Goal: Task Accomplishment & Management: Use online tool/utility

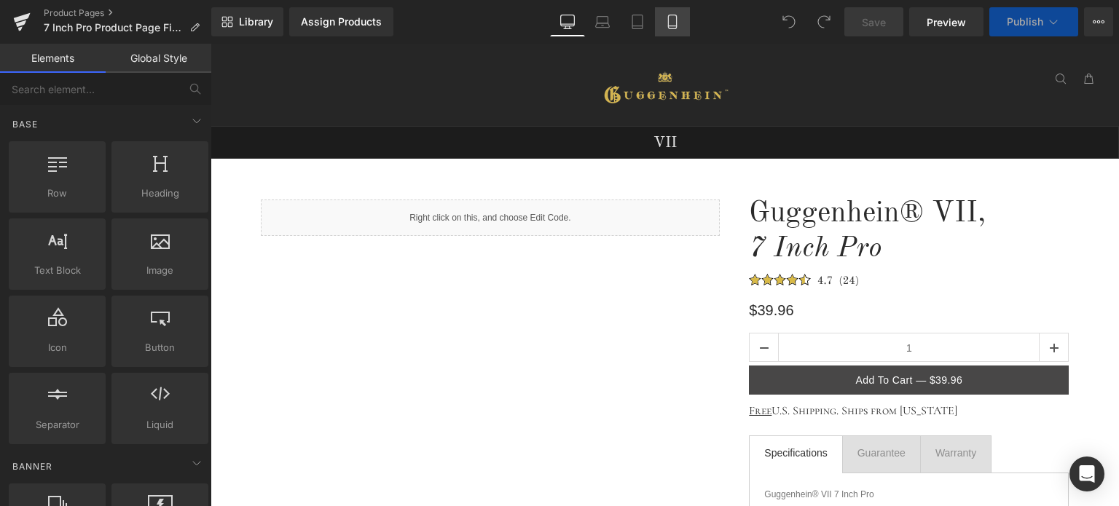
click at [672, 25] on icon at bounding box center [672, 22] width 15 height 15
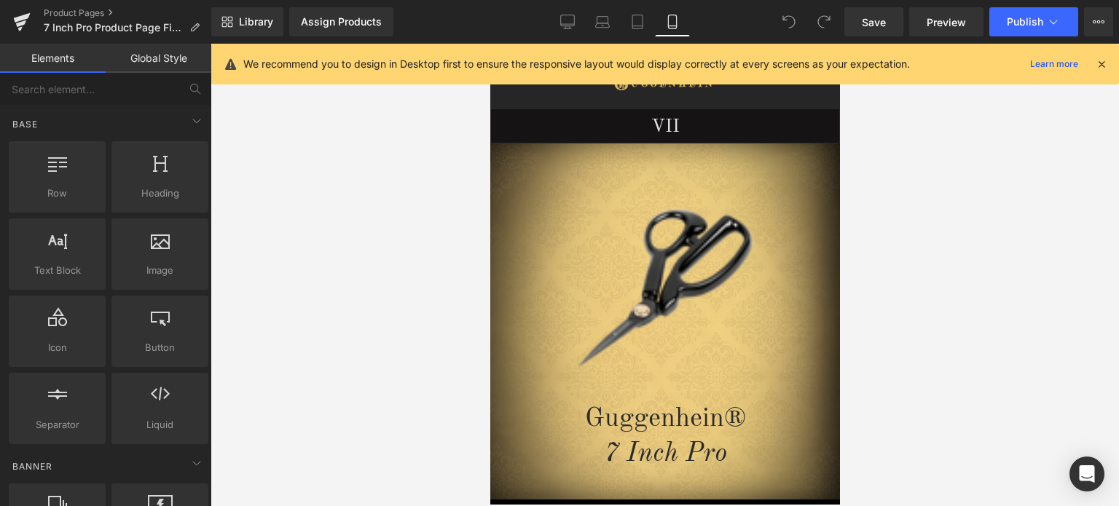
click at [1100, 62] on icon at bounding box center [1101, 64] width 13 height 13
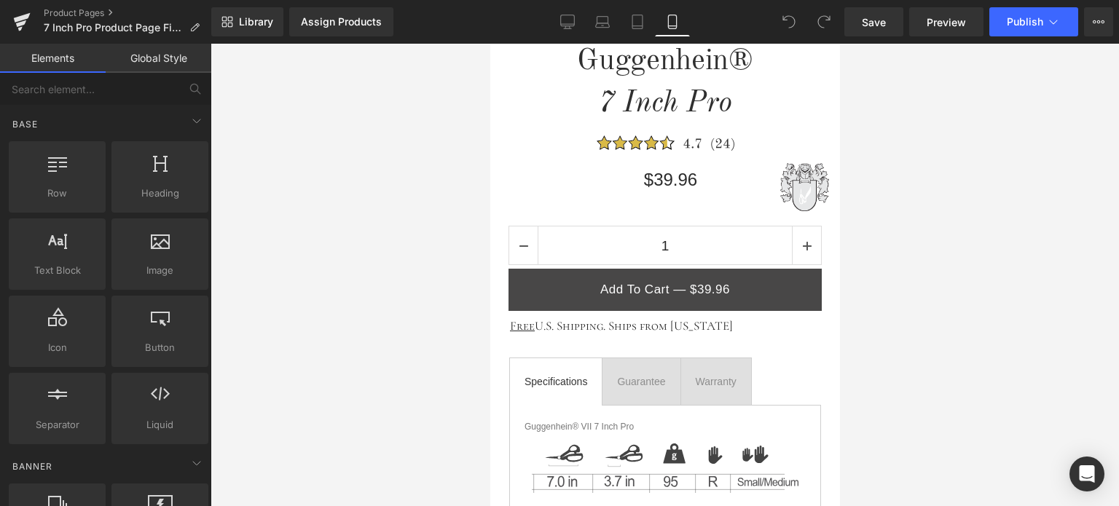
scroll to position [437, 0]
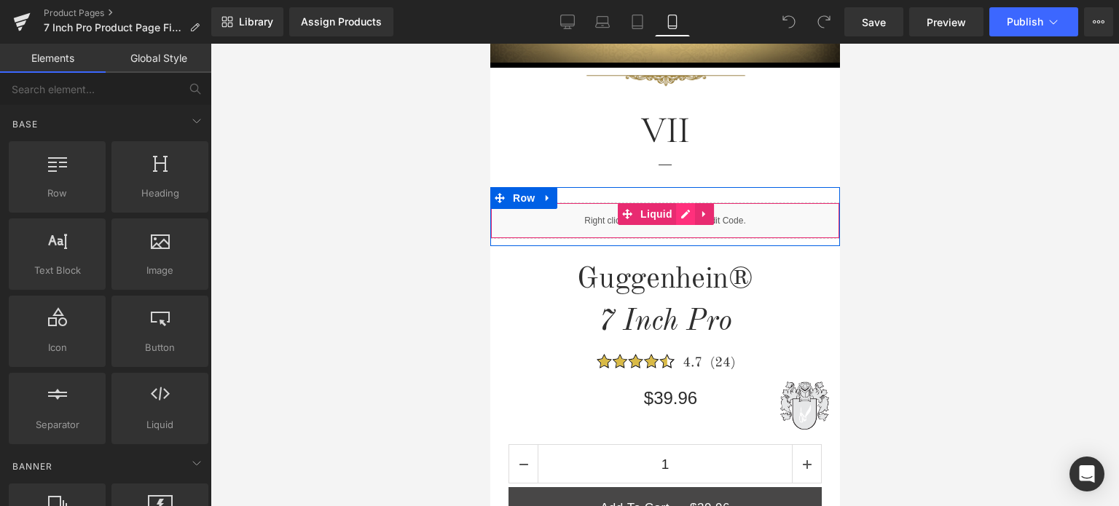
click at [678, 214] on div "Liquid" at bounding box center [665, 221] width 350 height 36
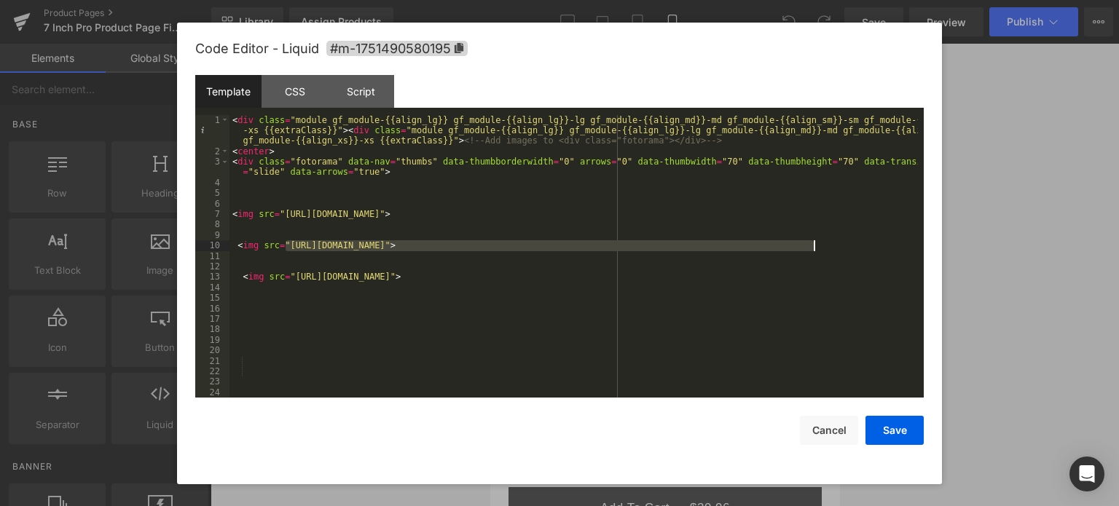
drag, startPoint x: 286, startPoint y: 245, endPoint x: 813, endPoint y: 251, distance: 527.5
click at [813, 251] on div "< div class = "module gf_module-{{align_lg}} gf_module-{{align_lg}}-lg gf_modul…" at bounding box center [574, 277] width 689 height 325
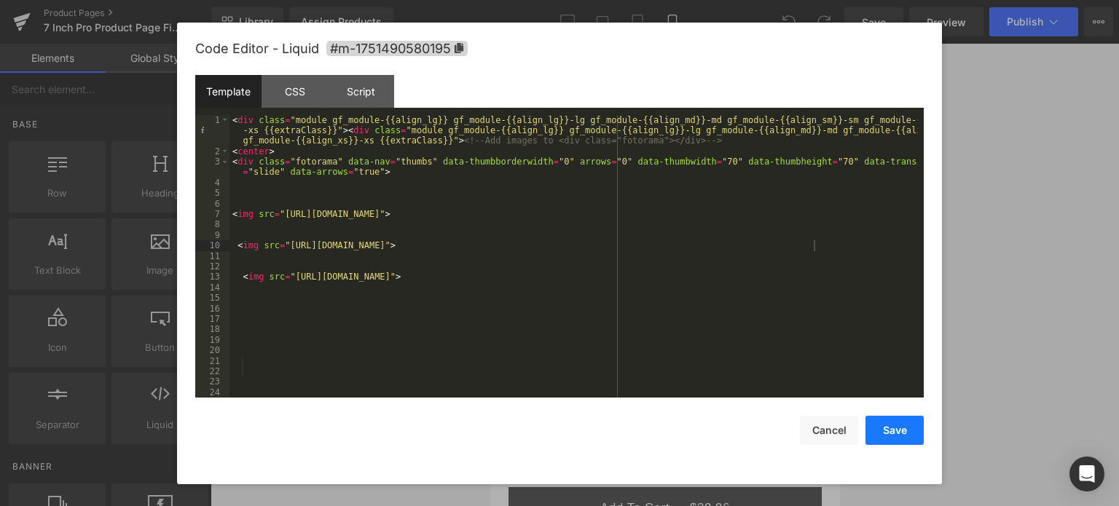
click at [890, 431] on button "Save" at bounding box center [895, 430] width 58 height 29
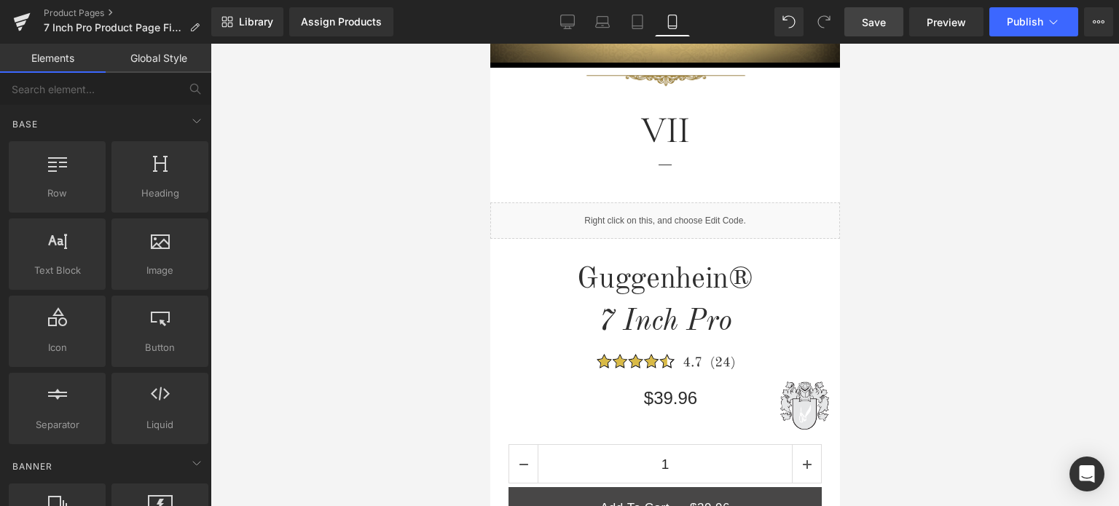
click at [875, 22] on span "Save" at bounding box center [874, 22] width 24 height 15
click at [80, 12] on link "Product Pages" at bounding box center [128, 13] width 168 height 12
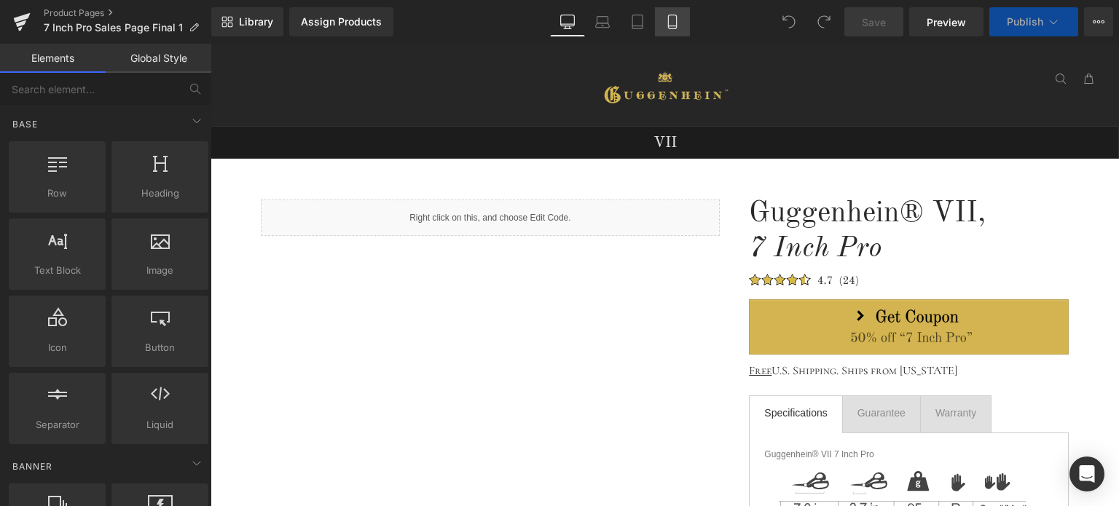
click at [670, 23] on icon at bounding box center [672, 22] width 15 height 15
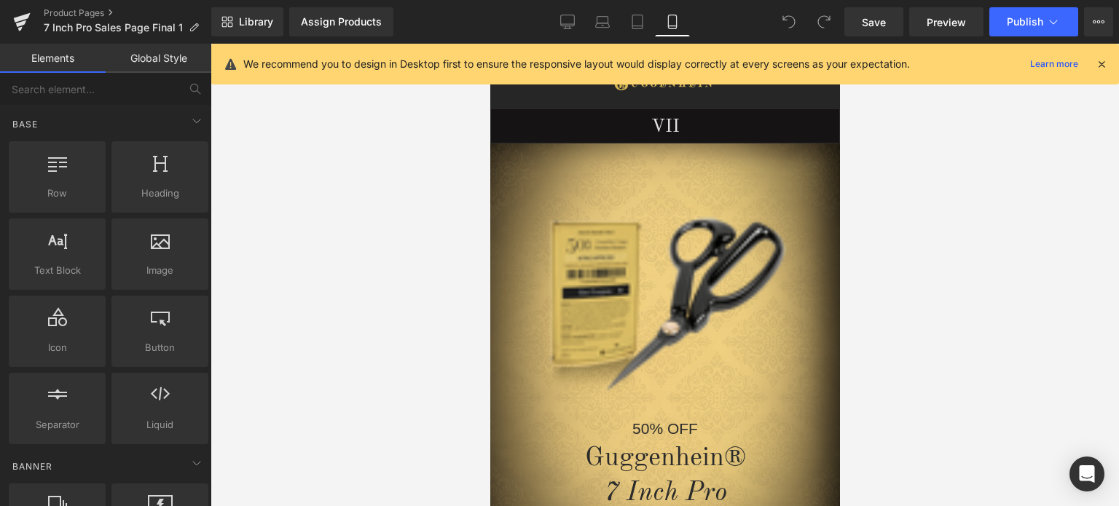
click at [1102, 66] on icon at bounding box center [1101, 64] width 13 height 13
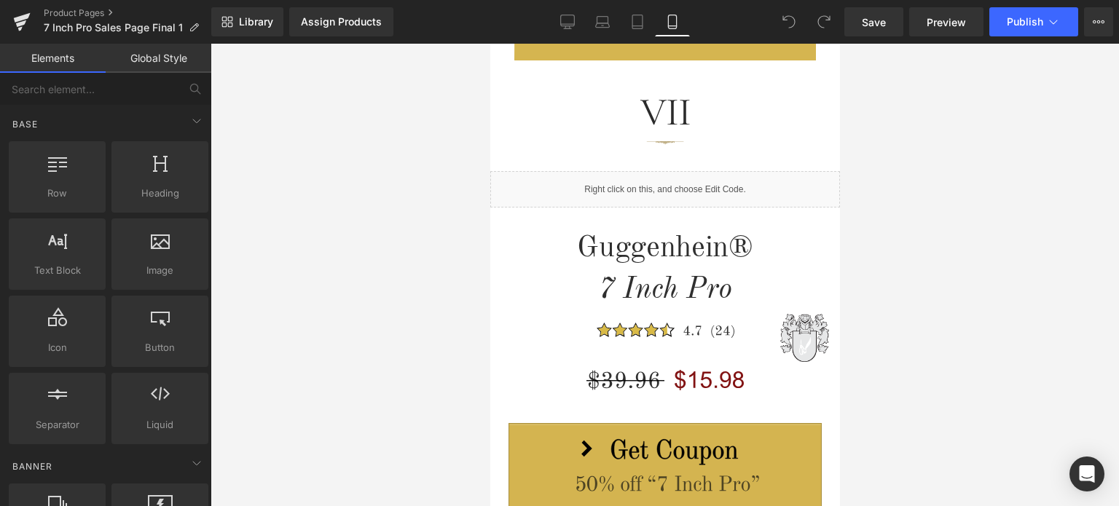
scroll to position [538, 0]
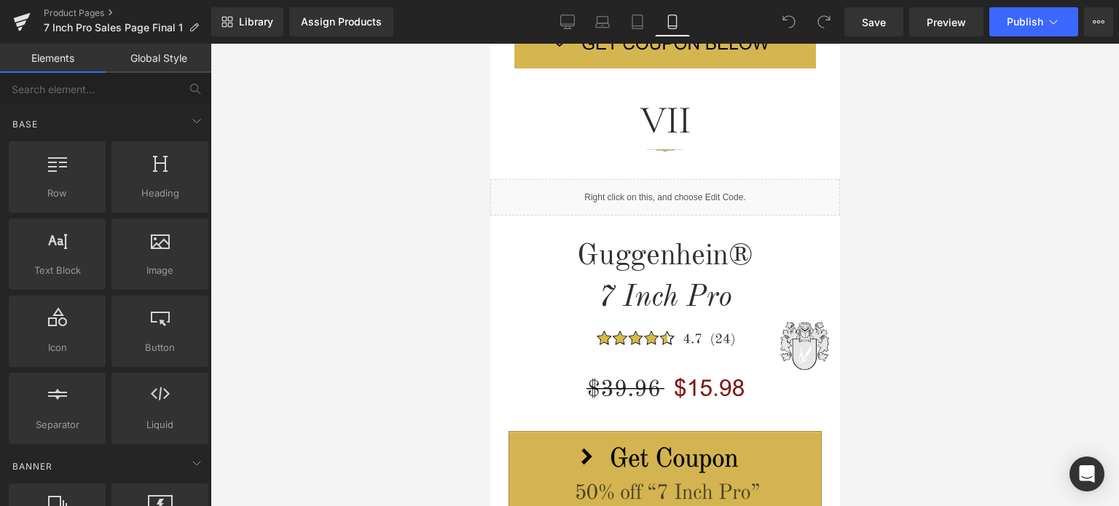
drag, startPoint x: 832, startPoint y: 81, endPoint x: 1331, endPoint y: 183, distance: 509.4
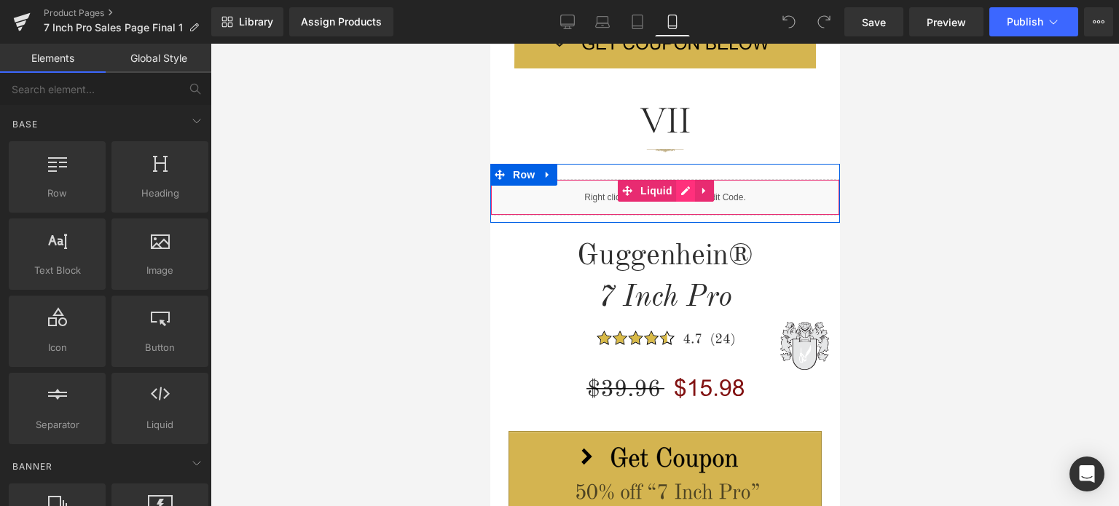
click at [682, 192] on div "Liquid" at bounding box center [665, 197] width 350 height 36
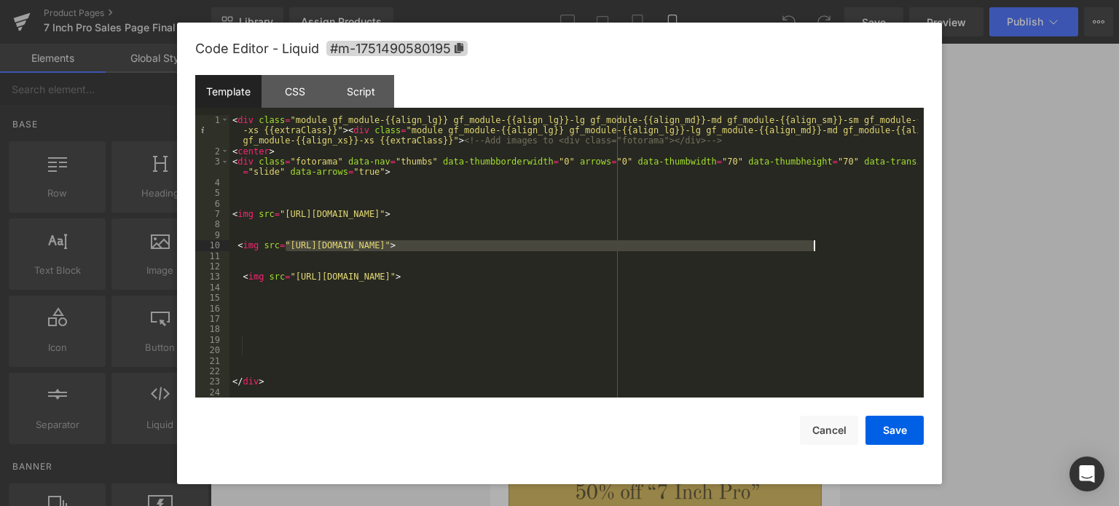
drag, startPoint x: 286, startPoint y: 246, endPoint x: 813, endPoint y: 246, distance: 526.8
click at [813, 246] on div "< div class = "module gf_module-{{align_lg}} gf_module-{{align_lg}}-lg gf_modul…" at bounding box center [574, 277] width 689 height 325
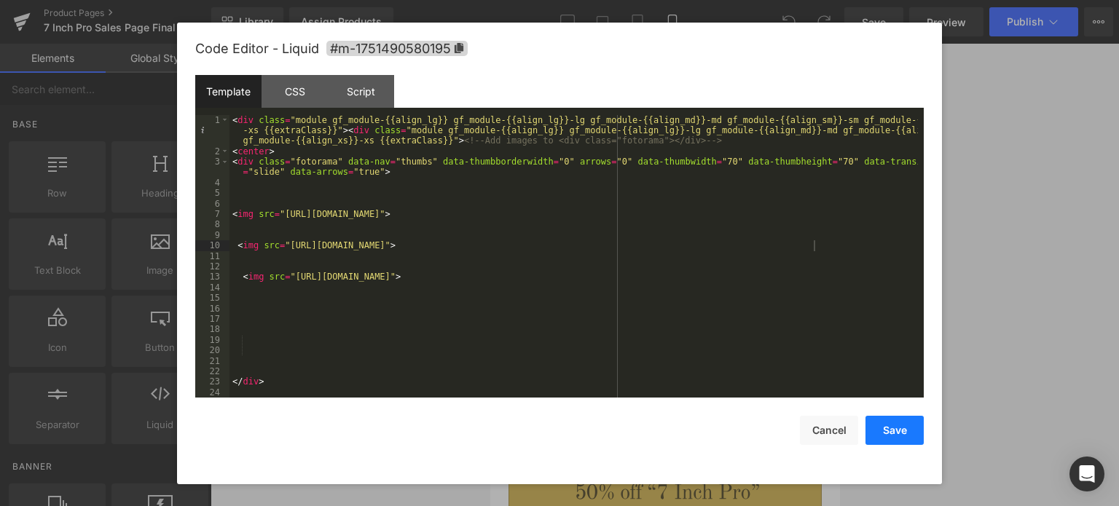
click at [896, 431] on button "Save" at bounding box center [895, 430] width 58 height 29
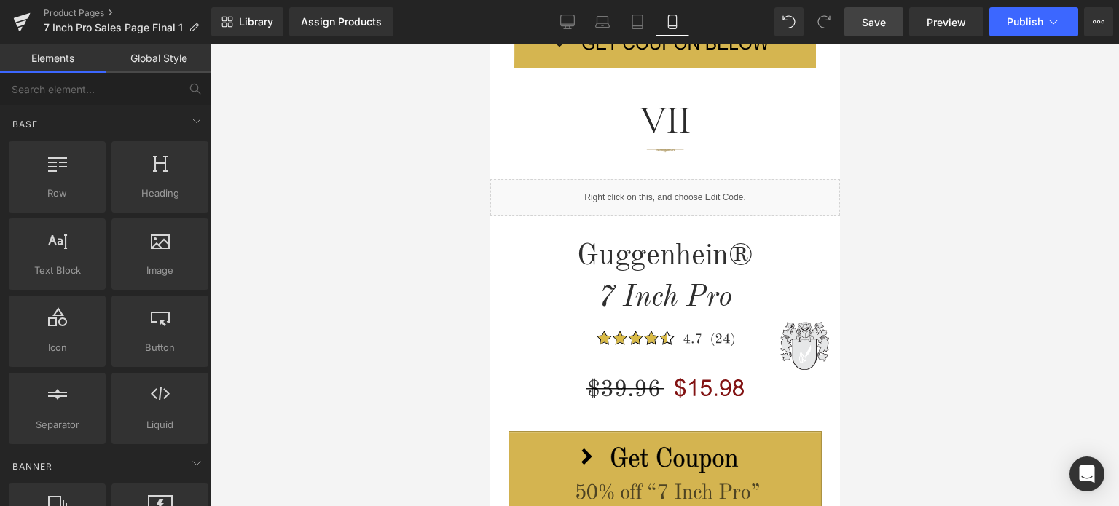
click at [878, 20] on span "Save" at bounding box center [874, 22] width 24 height 15
click at [946, 19] on span "Preview" at bounding box center [946, 22] width 39 height 15
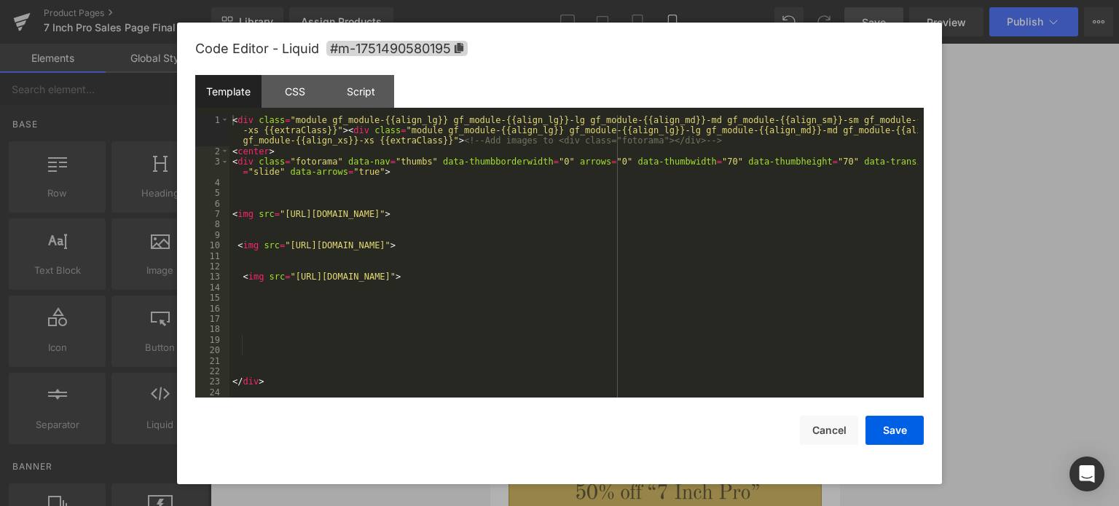
click at [672, 191] on div "Liquid" at bounding box center [665, 197] width 350 height 36
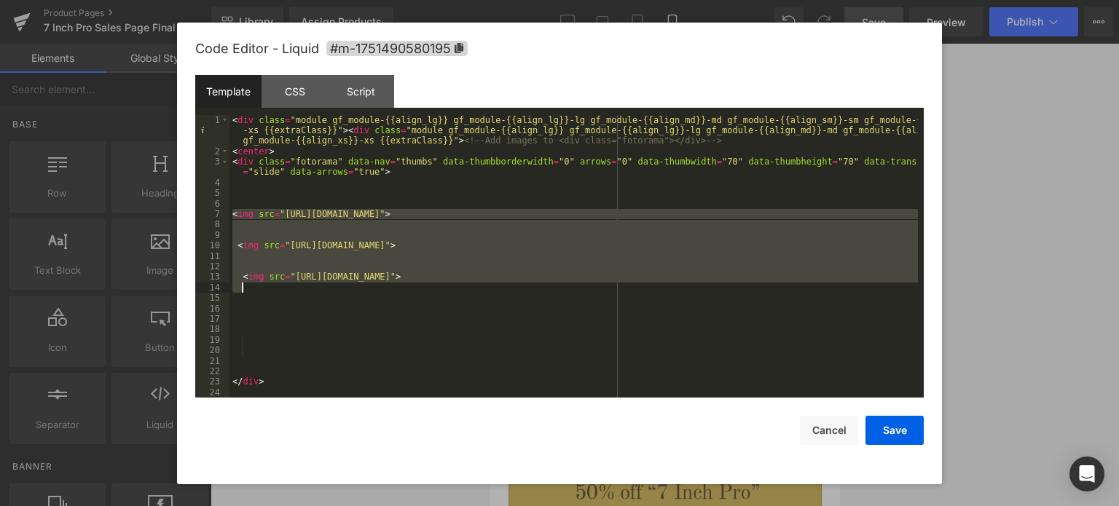
drag, startPoint x: 232, startPoint y: 213, endPoint x: 729, endPoint y: 290, distance: 502.9
click at [729, 290] on div "< div class = "module gf_module-{{align_lg}} gf_module-{{align_lg}}-lg gf_modul…" at bounding box center [574, 277] width 689 height 325
click at [437, 302] on div "< div class = "module gf_module-{{align_lg}} gf_module-{{align_lg}}-lg gf_modul…" at bounding box center [574, 277] width 689 height 325
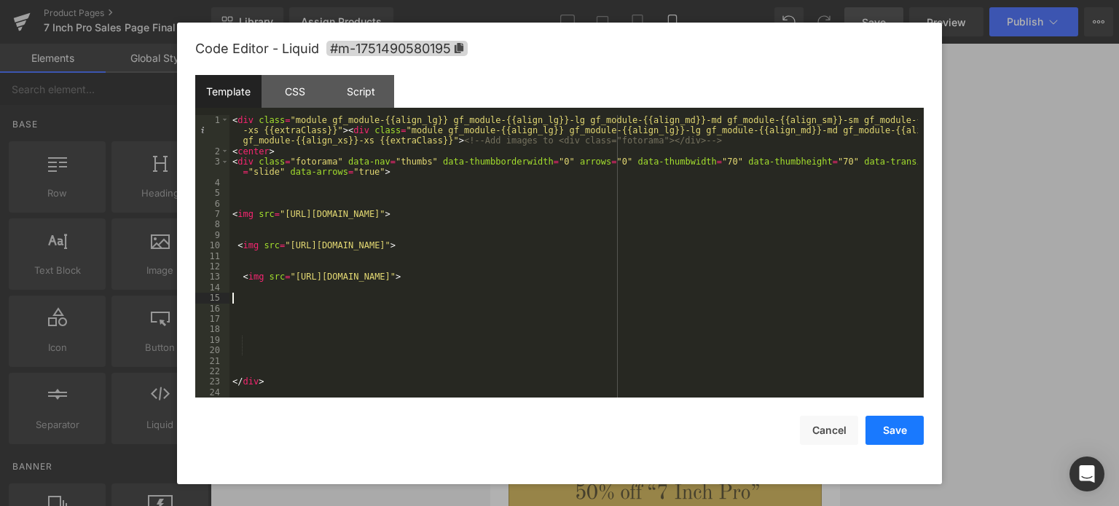
click at [887, 434] on button "Save" at bounding box center [895, 430] width 58 height 29
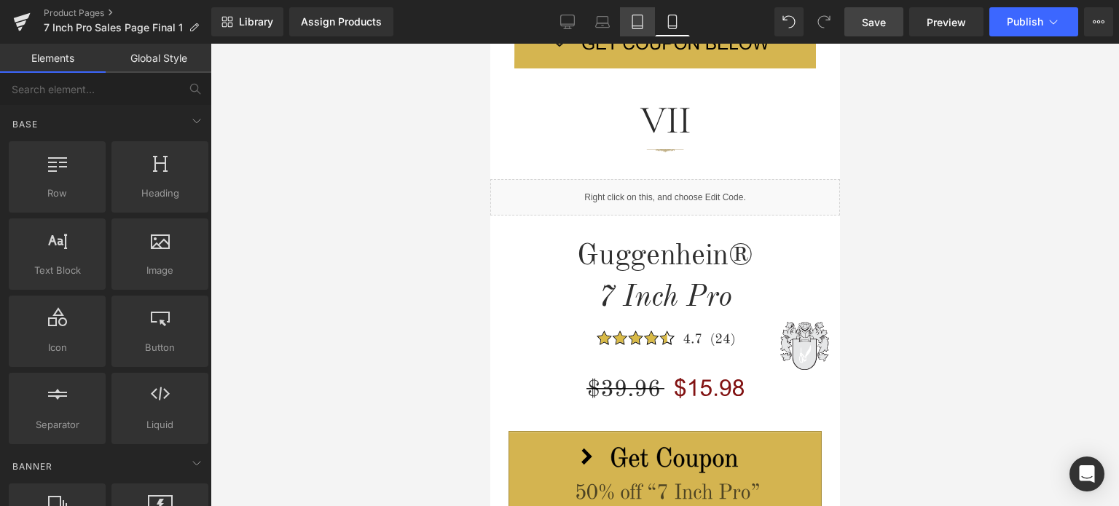
click at [637, 25] on icon at bounding box center [637, 22] width 15 height 15
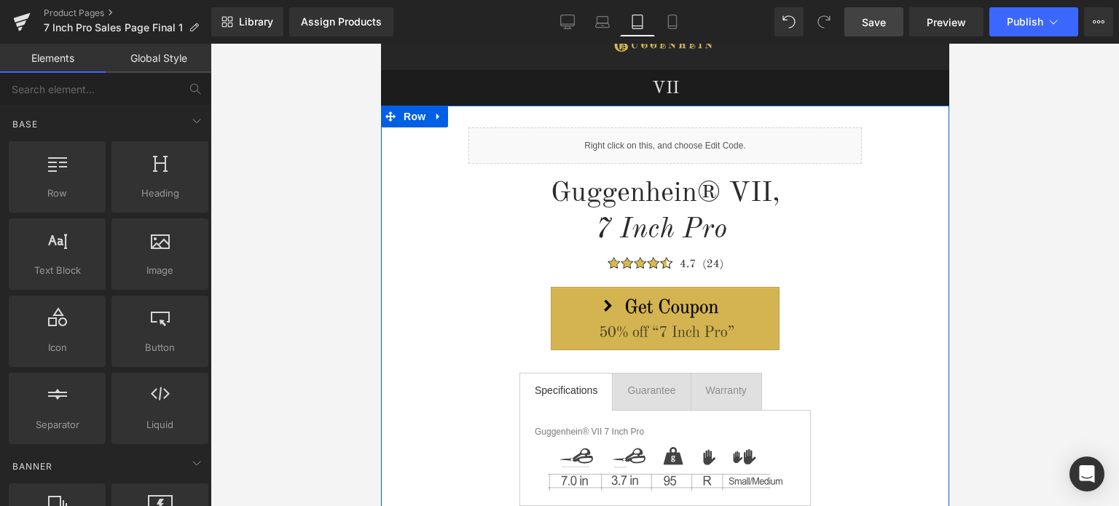
scroll to position [0, 0]
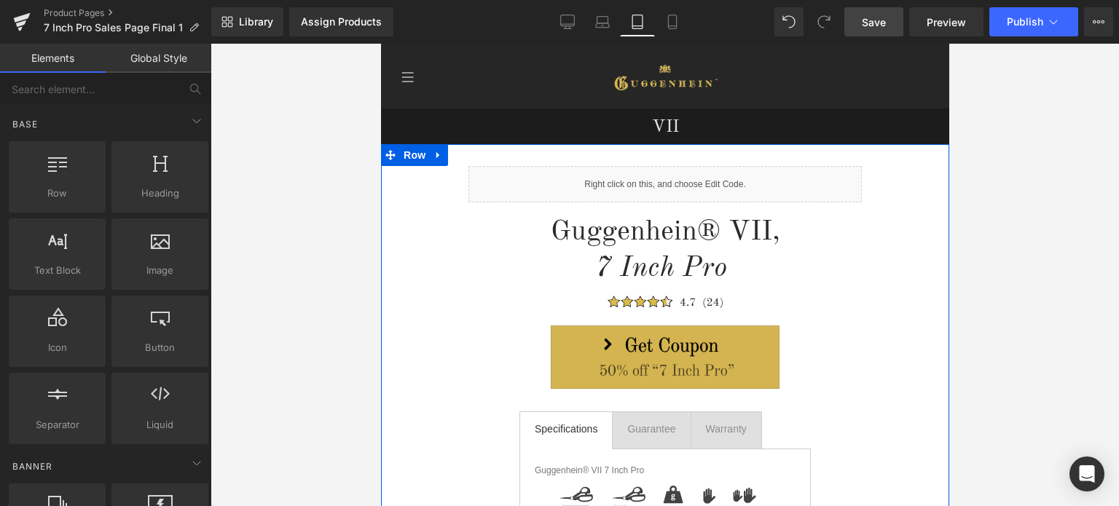
click at [680, 177] on div "Liquid" at bounding box center [664, 184] width 393 height 36
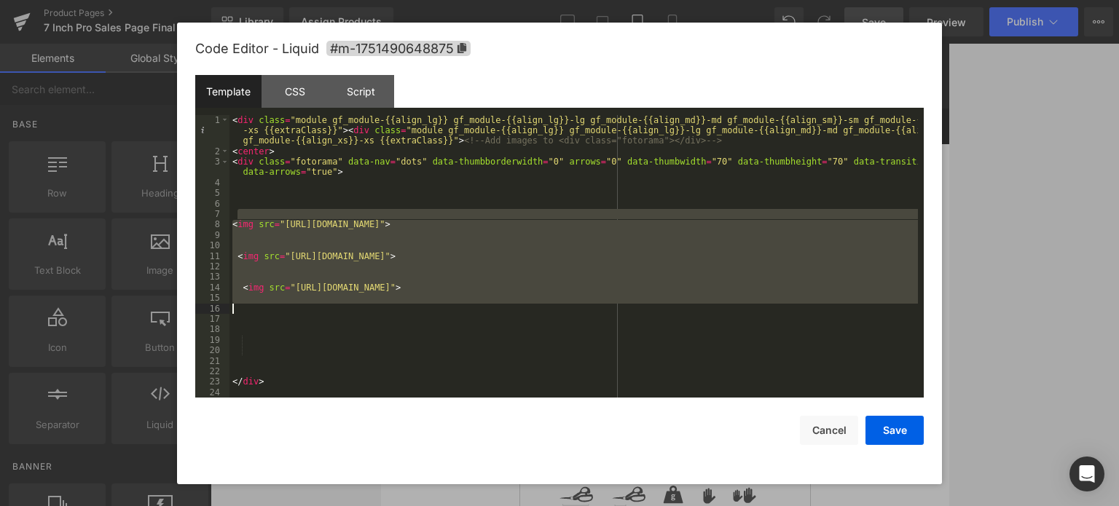
drag, startPoint x: 236, startPoint y: 211, endPoint x: 518, endPoint y: 314, distance: 300.4
click at [518, 314] on div "< div class = "module gf_module-{{align_lg}} gf_module-{{align_lg}}-lg gf_modul…" at bounding box center [574, 277] width 689 height 325
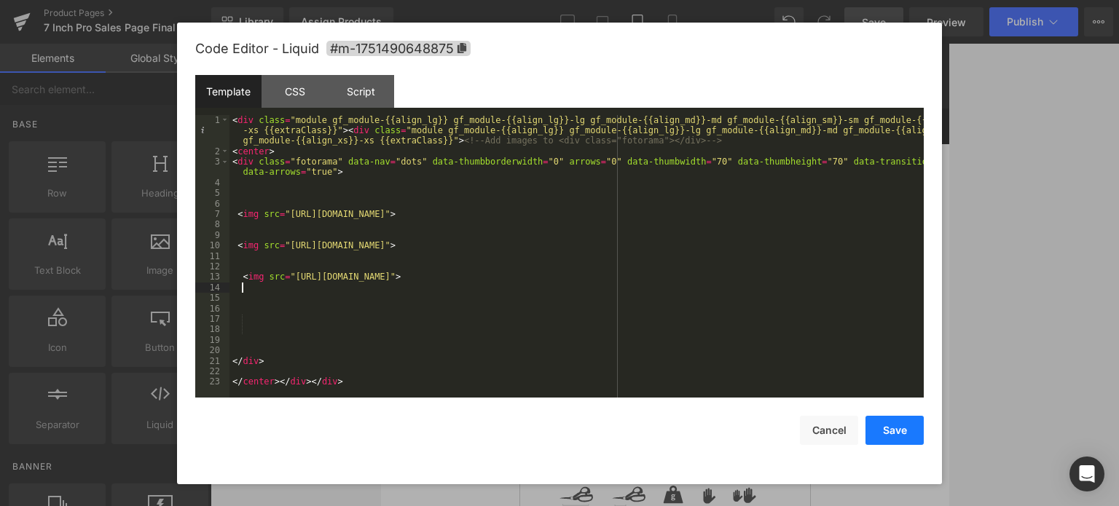
click at [895, 431] on button "Save" at bounding box center [895, 430] width 58 height 29
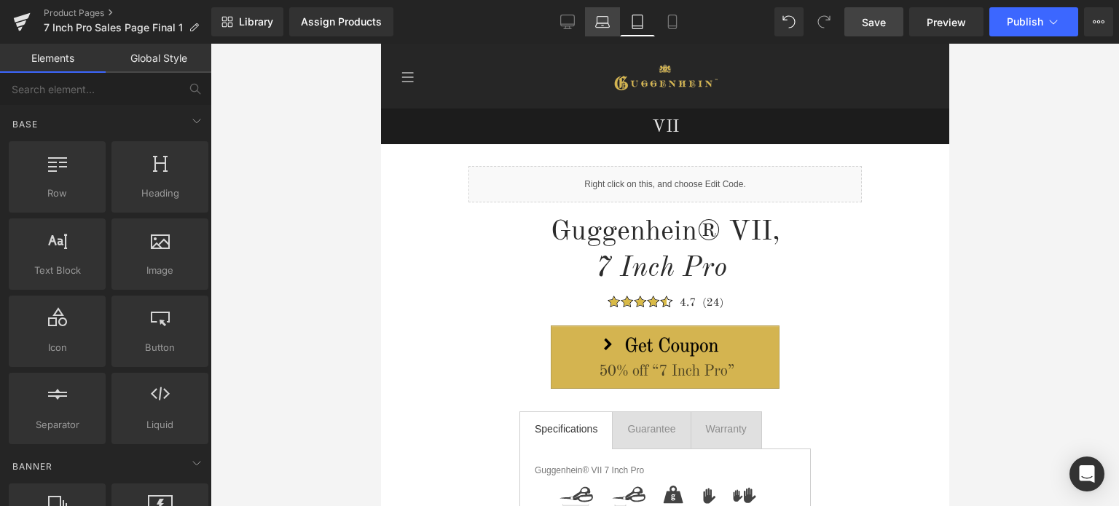
click at [603, 22] on icon at bounding box center [602, 22] width 15 height 15
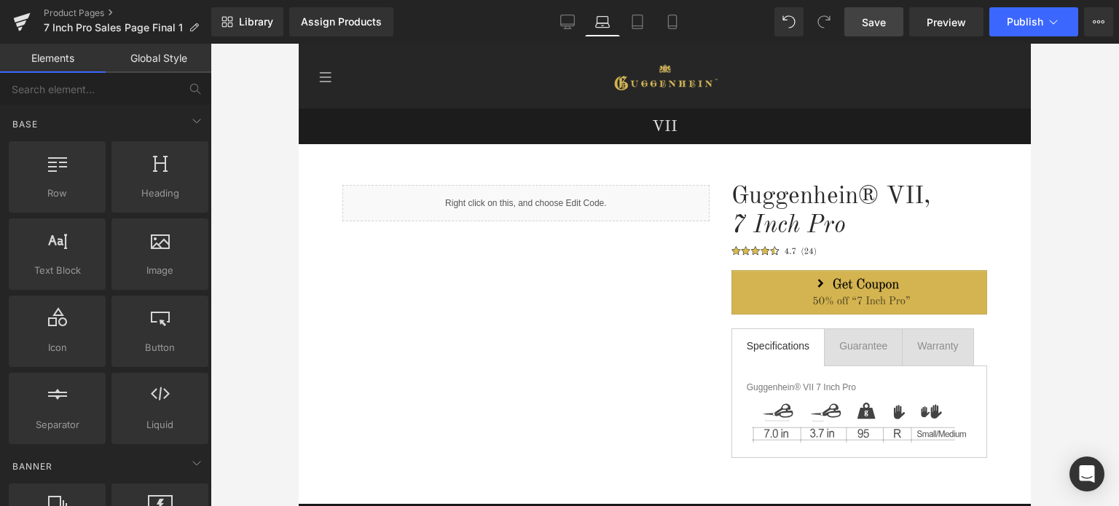
scroll to position [65, 0]
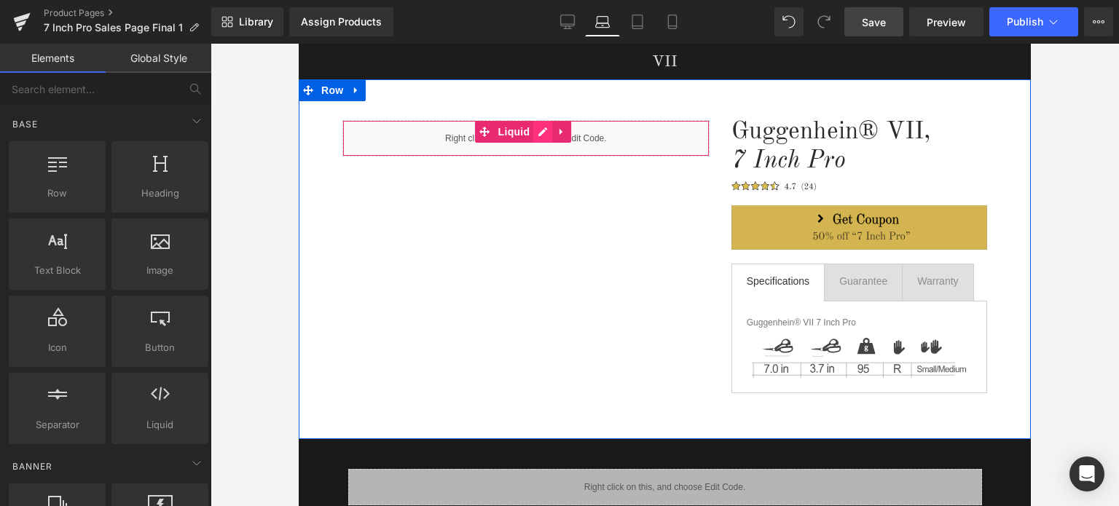
click at [541, 130] on div "Liquid" at bounding box center [525, 138] width 367 height 36
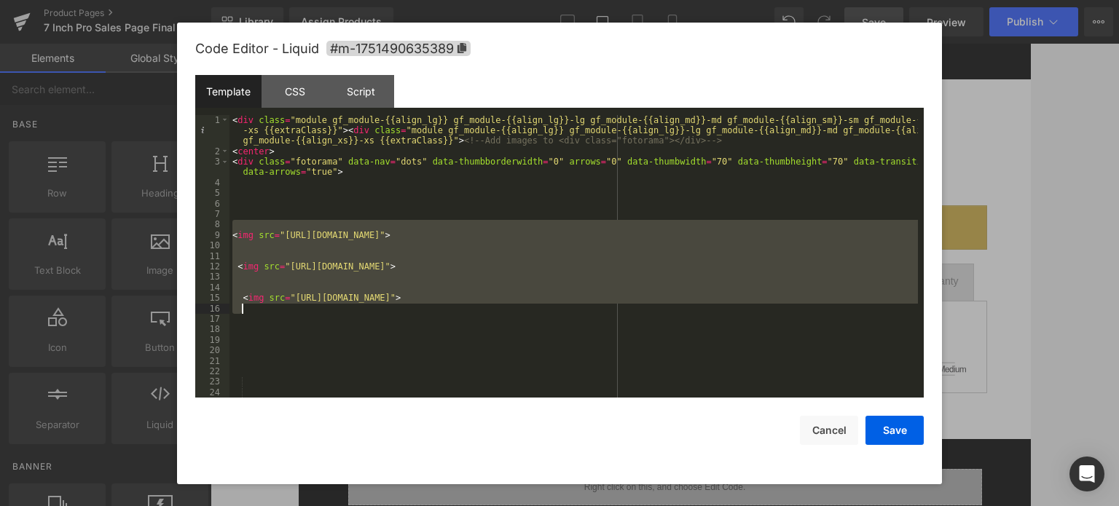
drag, startPoint x: 233, startPoint y: 223, endPoint x: 580, endPoint y: 313, distance: 358.2
click at [580, 313] on div "< div class = "module gf_module-{{align_lg}} gf_module-{{align_lg}}-lg gf_modul…" at bounding box center [574, 277] width 689 height 325
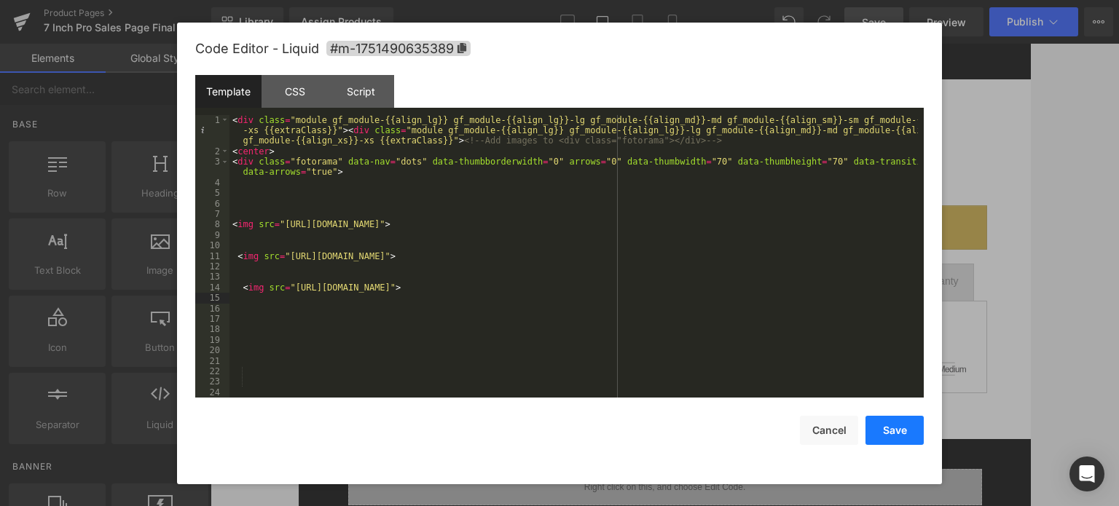
click at [896, 428] on button "Save" at bounding box center [895, 430] width 58 height 29
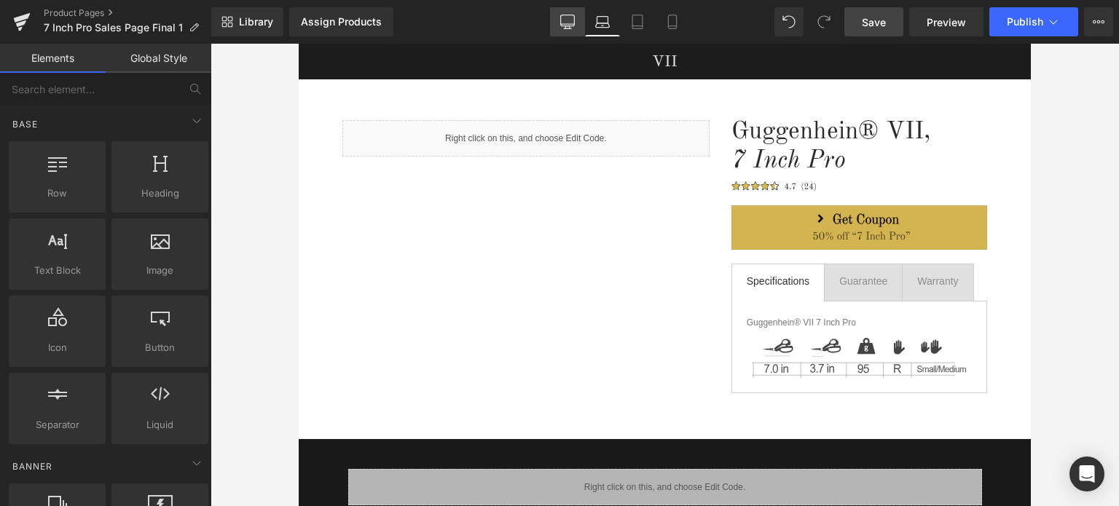
click at [568, 20] on icon at bounding box center [567, 22] width 15 height 15
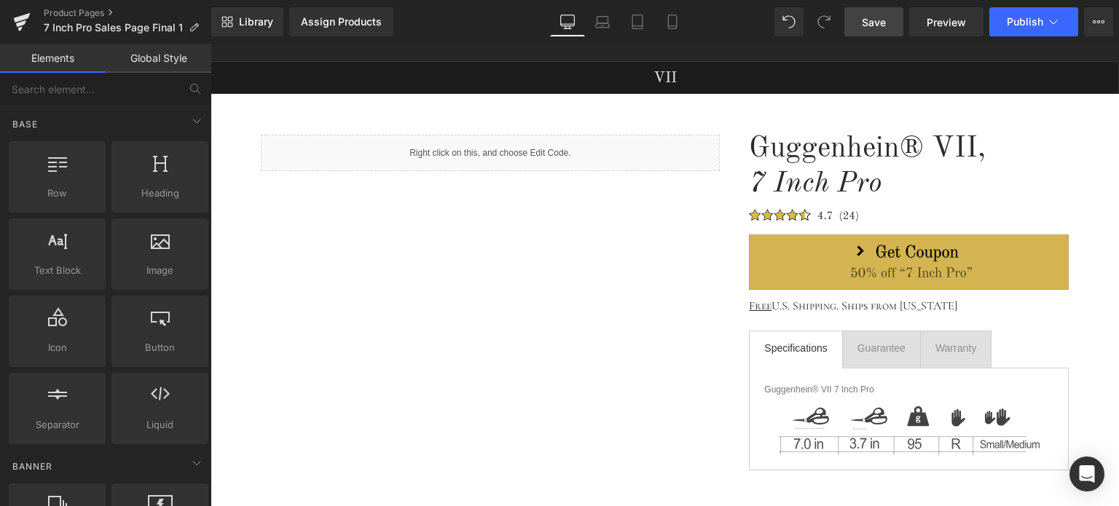
scroll to position [114, 0]
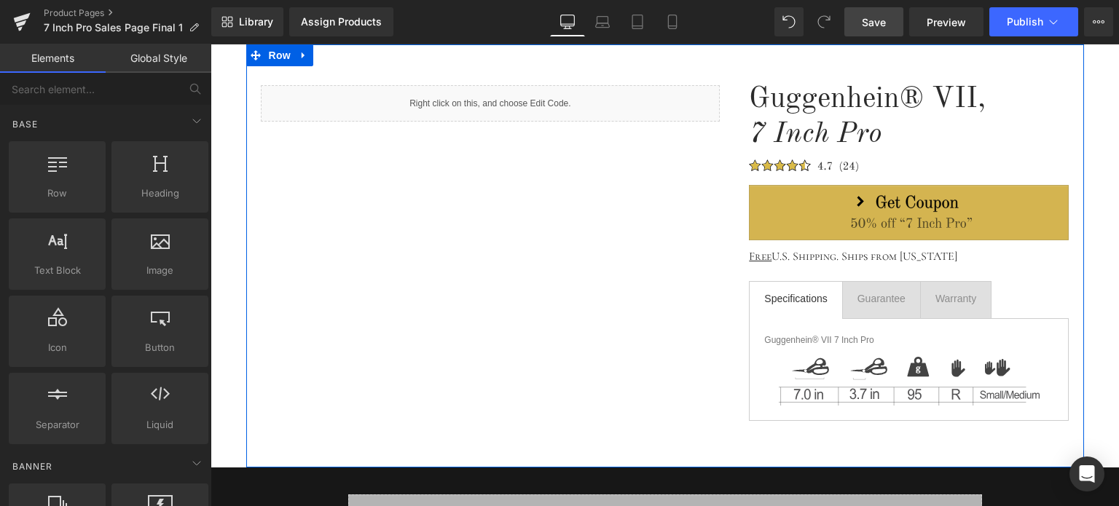
click at [503, 100] on div "Liquid" at bounding box center [491, 103] width 460 height 36
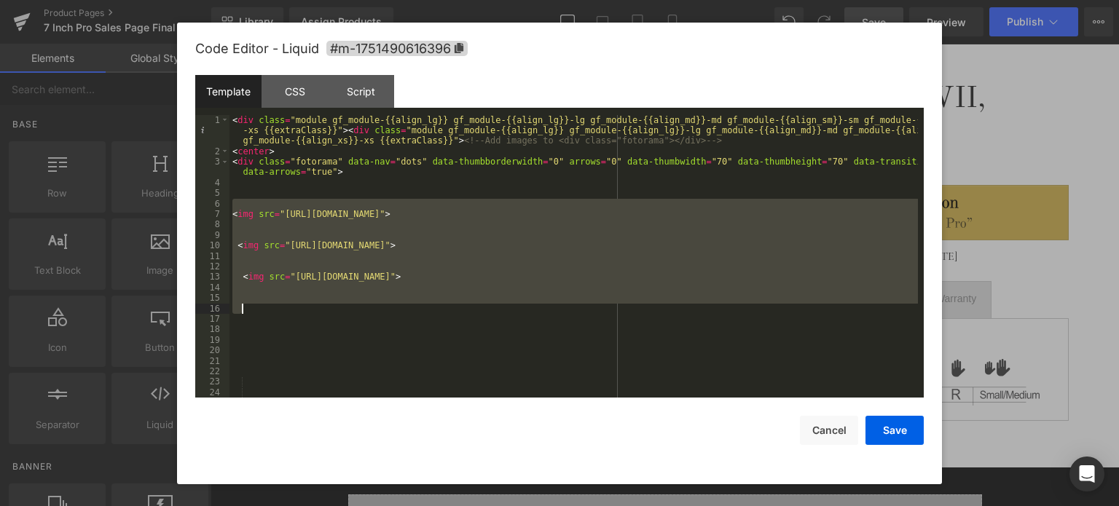
drag, startPoint x: 232, startPoint y: 203, endPoint x: 490, endPoint y: 306, distance: 277.0
click at [490, 306] on div "< div class = "module gf_module-{{align_lg}} gf_module-{{align_lg}}-lg gf_modul…" at bounding box center [574, 277] width 689 height 325
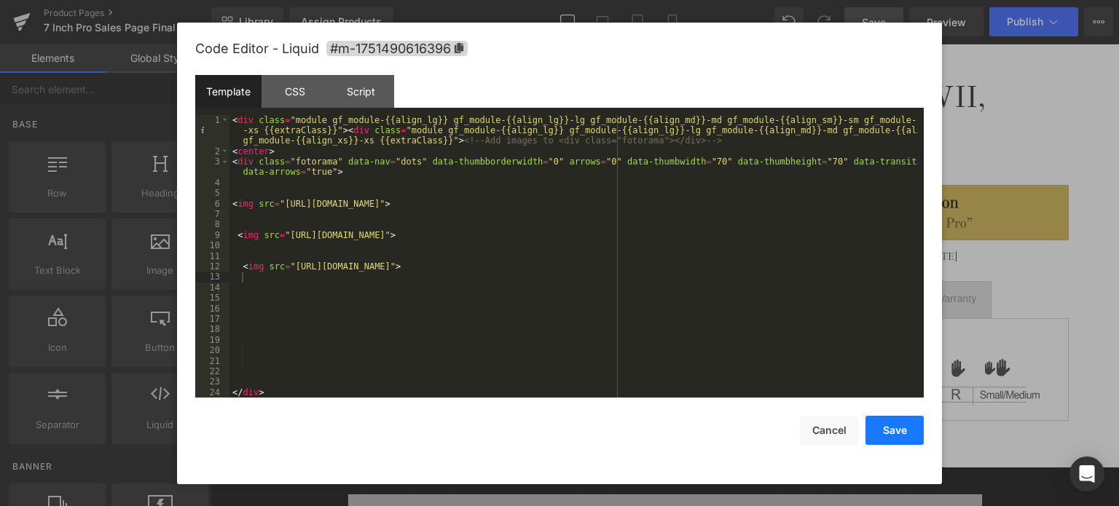
click at [895, 431] on button "Save" at bounding box center [895, 430] width 58 height 29
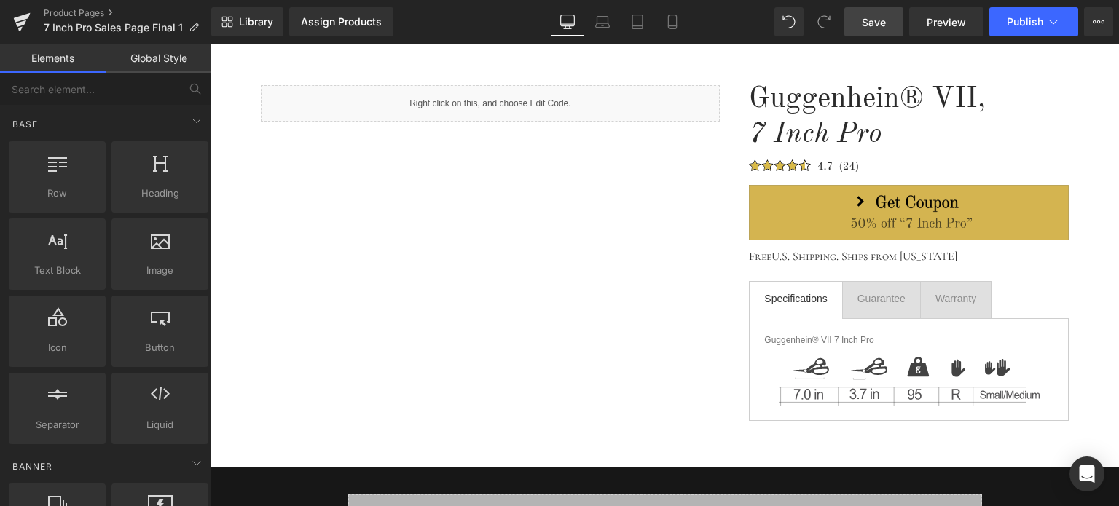
click at [877, 20] on span "Save" at bounding box center [874, 22] width 24 height 15
click at [87, 12] on link "Product Pages" at bounding box center [128, 13] width 168 height 12
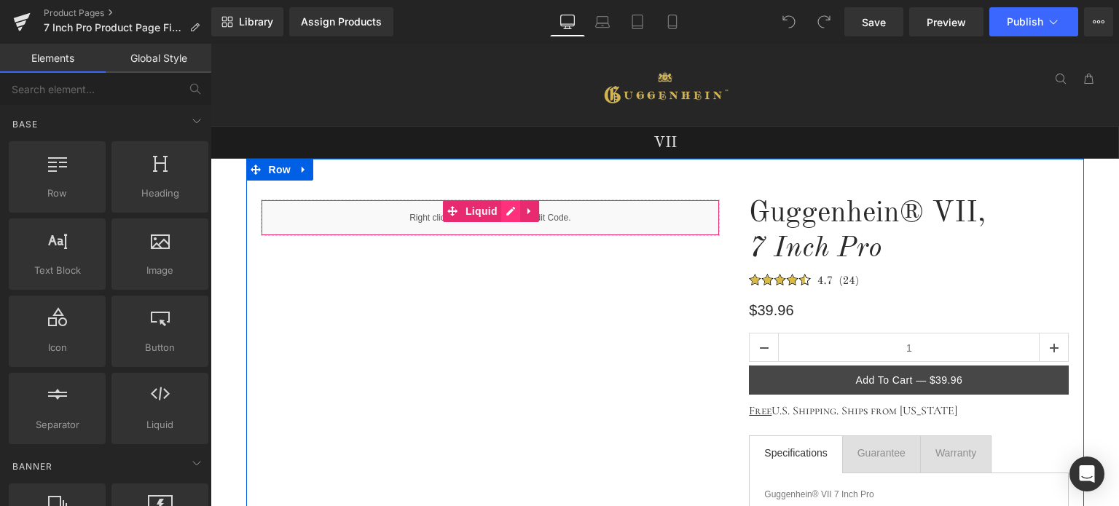
click at [505, 213] on div "Liquid" at bounding box center [491, 218] width 460 height 36
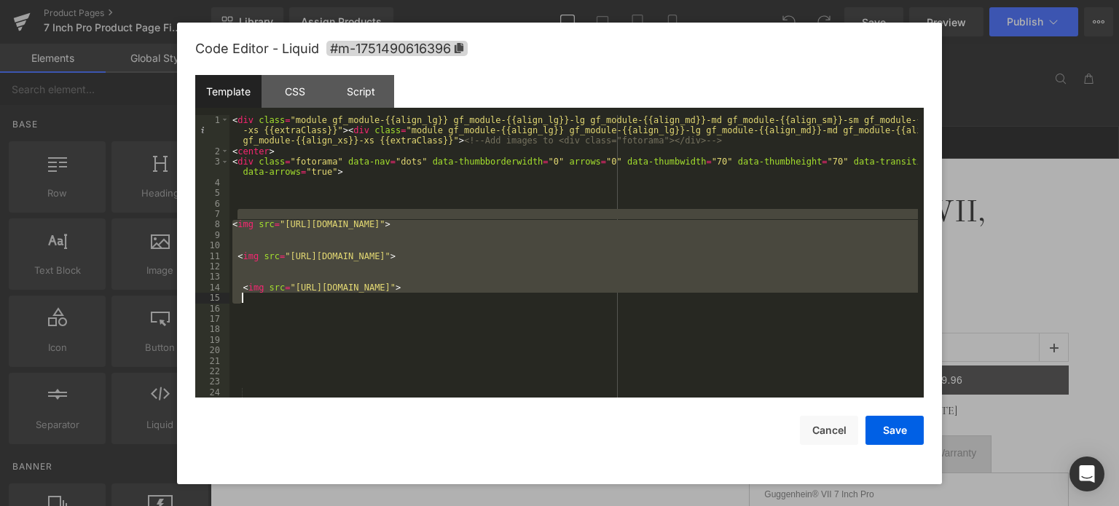
drag, startPoint x: 240, startPoint y: 213, endPoint x: 455, endPoint y: 302, distance: 232.6
click at [455, 302] on div "< div class = "module gf_module-{{align_lg}} gf_module-{{align_lg}}-lg gf_modul…" at bounding box center [574, 277] width 689 height 325
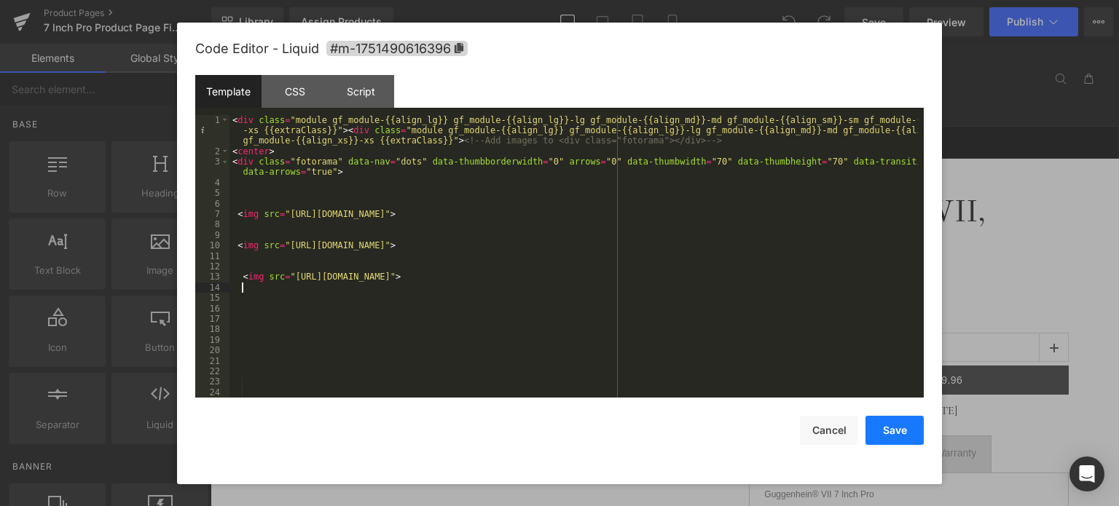
click at [898, 431] on button "Save" at bounding box center [895, 430] width 58 height 29
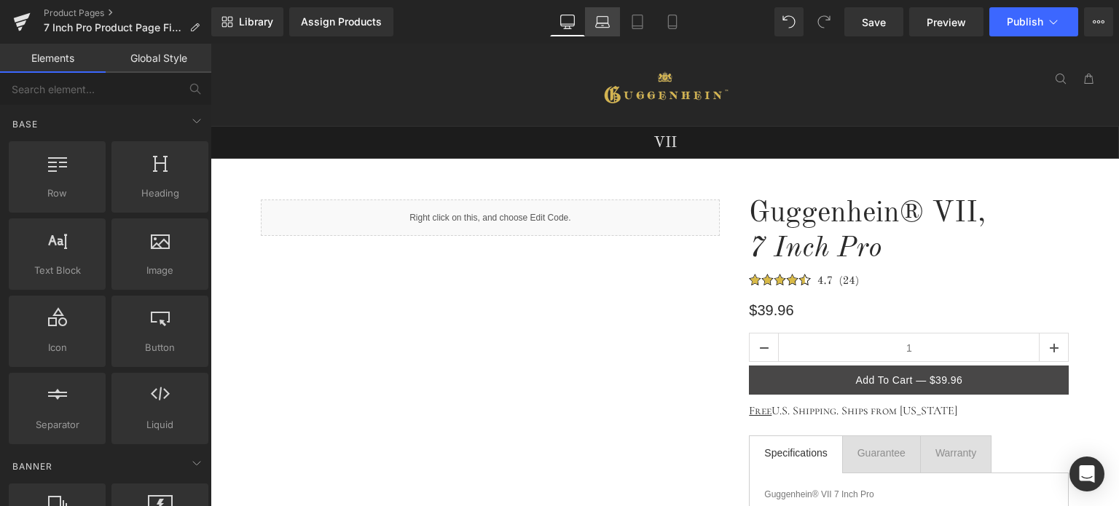
click at [600, 26] on icon at bounding box center [602, 22] width 15 height 15
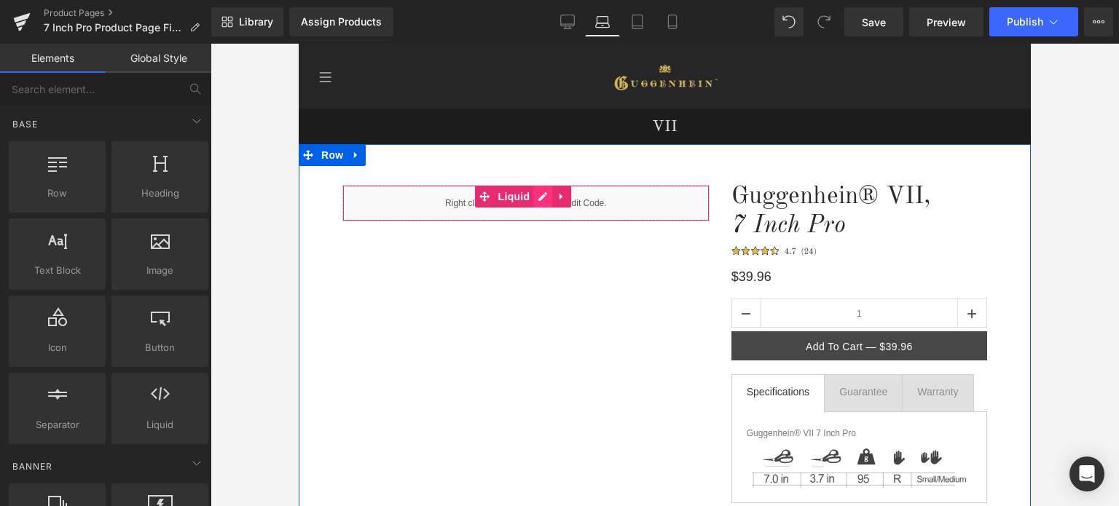
click at [539, 200] on div "Liquid" at bounding box center [525, 203] width 367 height 36
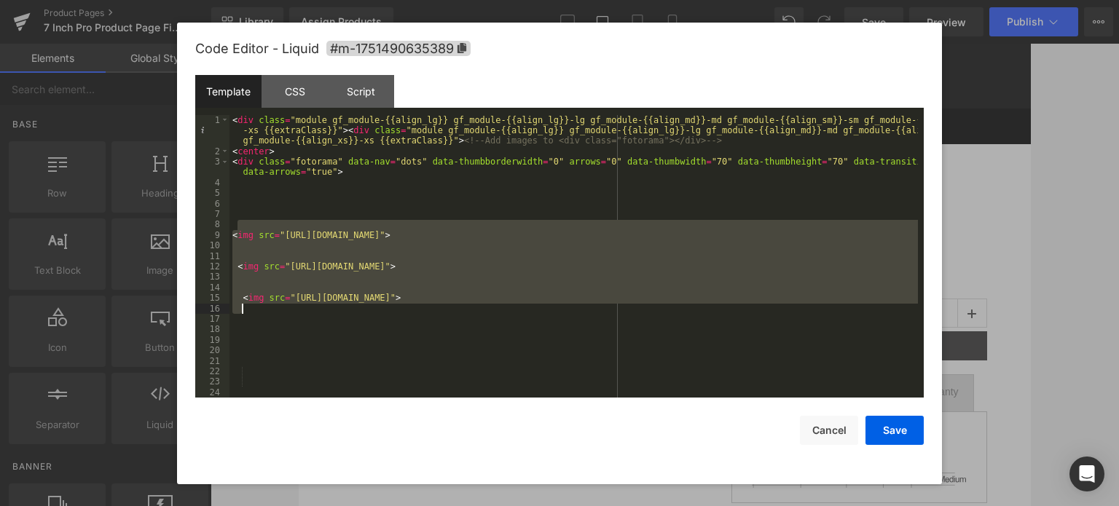
drag, startPoint x: 238, startPoint y: 224, endPoint x: 443, endPoint y: 311, distance: 223.3
click at [443, 311] on div "< div class = "module gf_module-{{align_lg}} gf_module-{{align_lg}}-lg gf_modul…" at bounding box center [574, 277] width 689 height 325
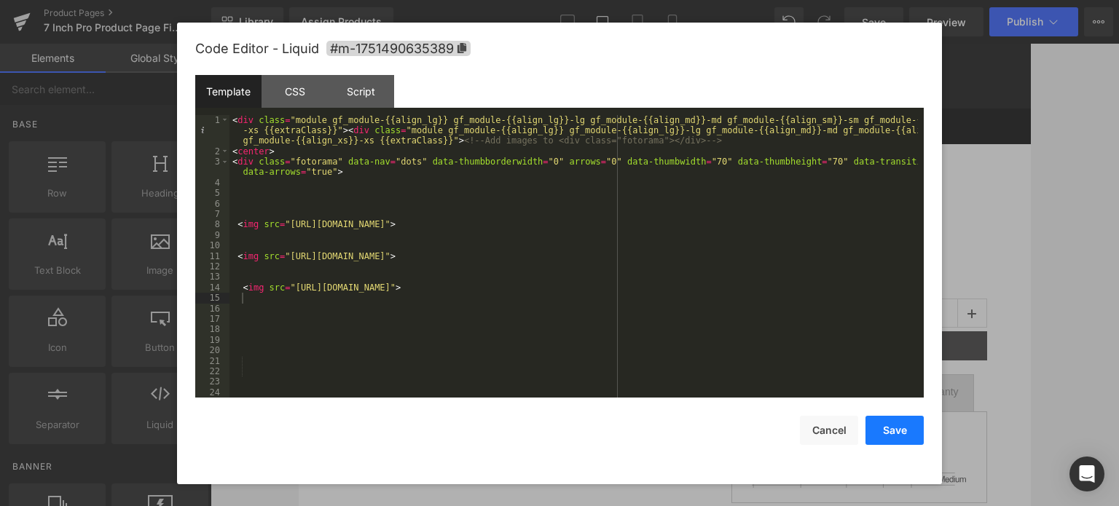
click at [898, 432] on button "Save" at bounding box center [895, 430] width 58 height 29
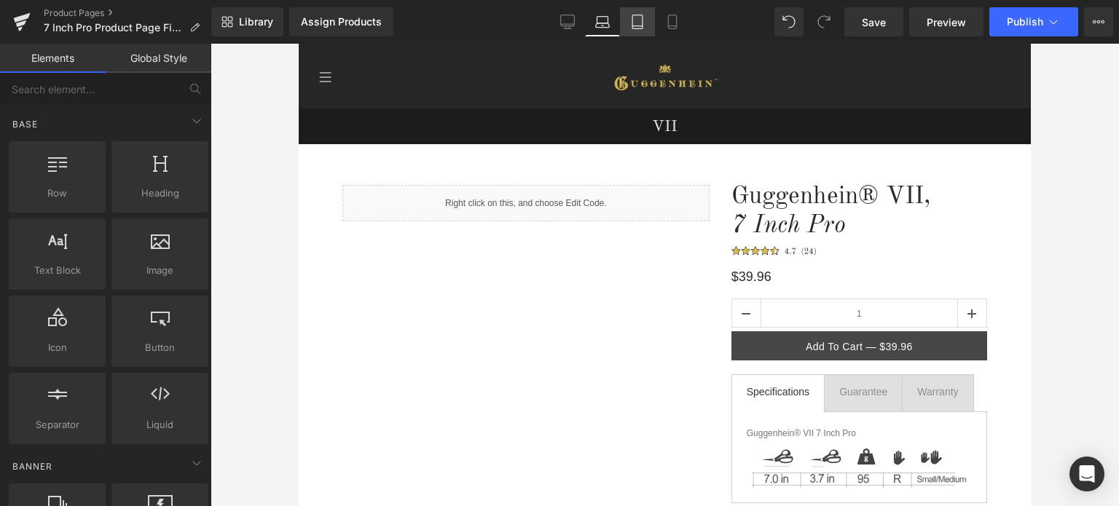
click at [640, 23] on icon at bounding box center [637, 22] width 15 height 15
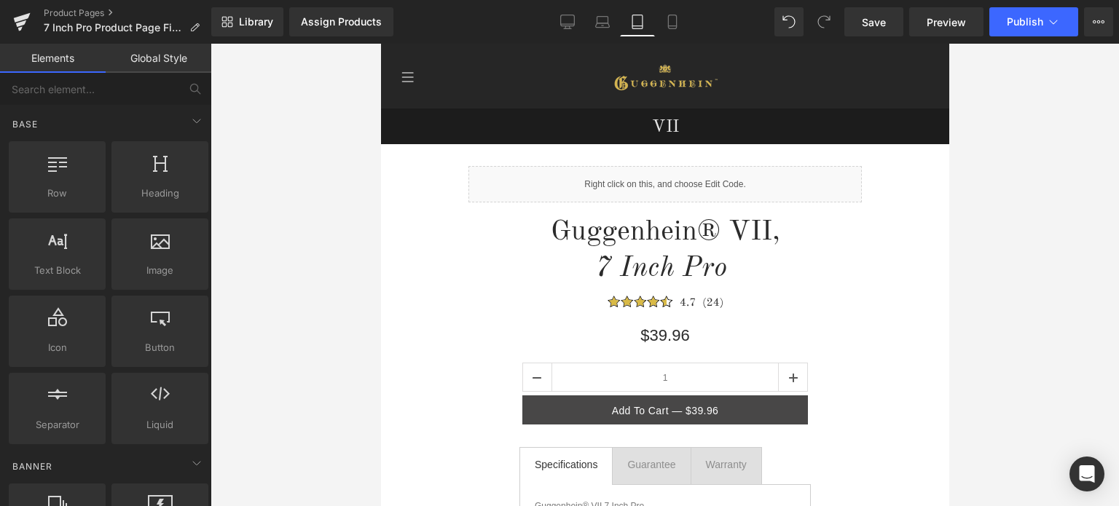
scroll to position [65, 0]
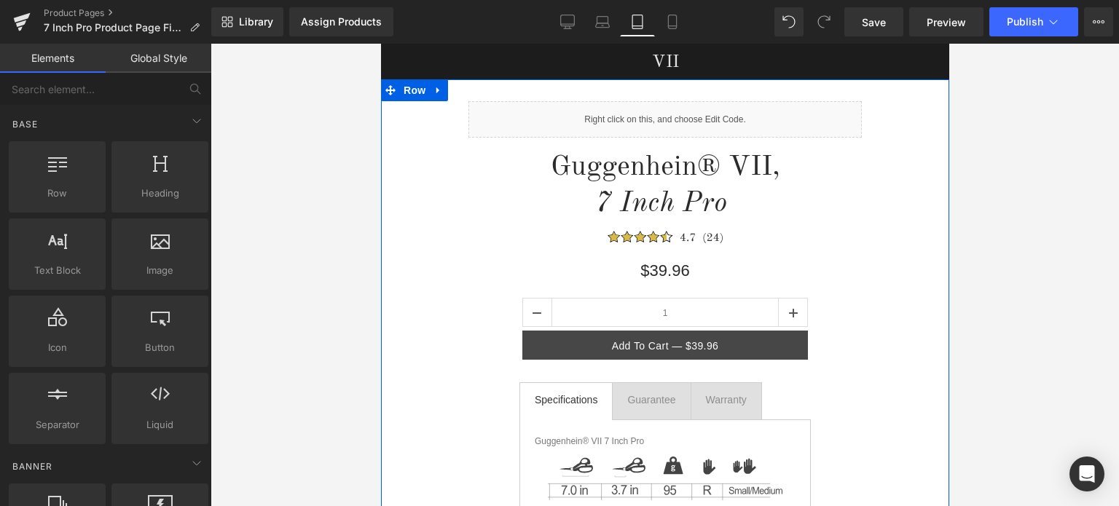
click at [678, 114] on div "Liquid" at bounding box center [664, 119] width 393 height 36
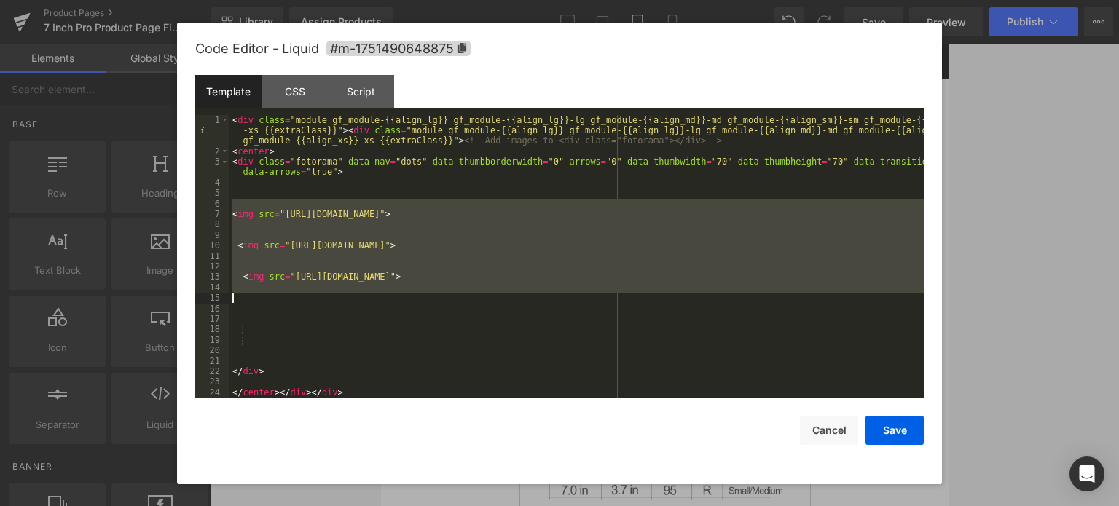
drag, startPoint x: 235, startPoint y: 203, endPoint x: 416, endPoint y: 294, distance: 202.7
click at [416, 294] on div "< div class = "module gf_module-{{align_lg}} gf_module-{{align_lg}}-lg gf_modul…" at bounding box center [577, 277] width 694 height 325
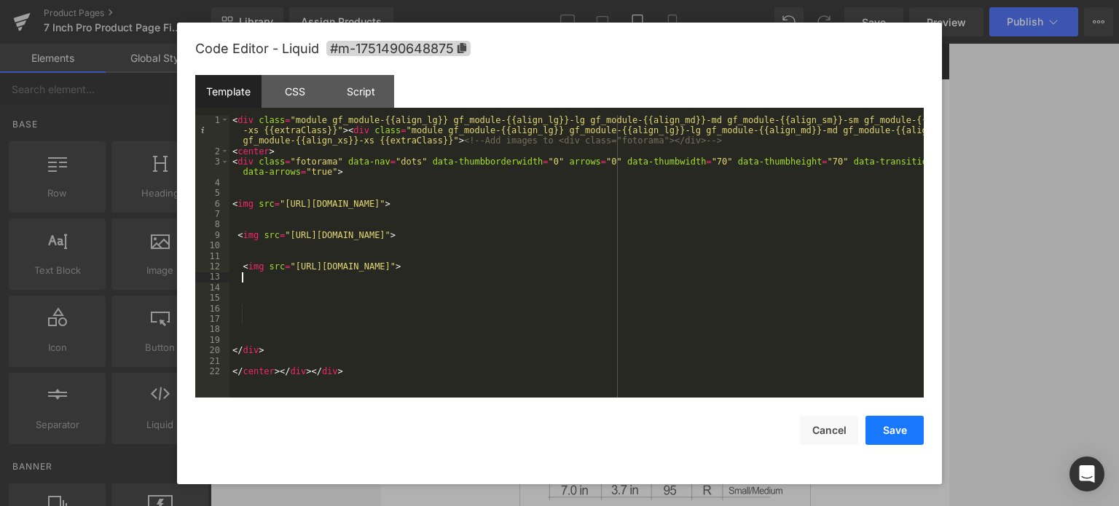
click at [901, 431] on button "Save" at bounding box center [895, 430] width 58 height 29
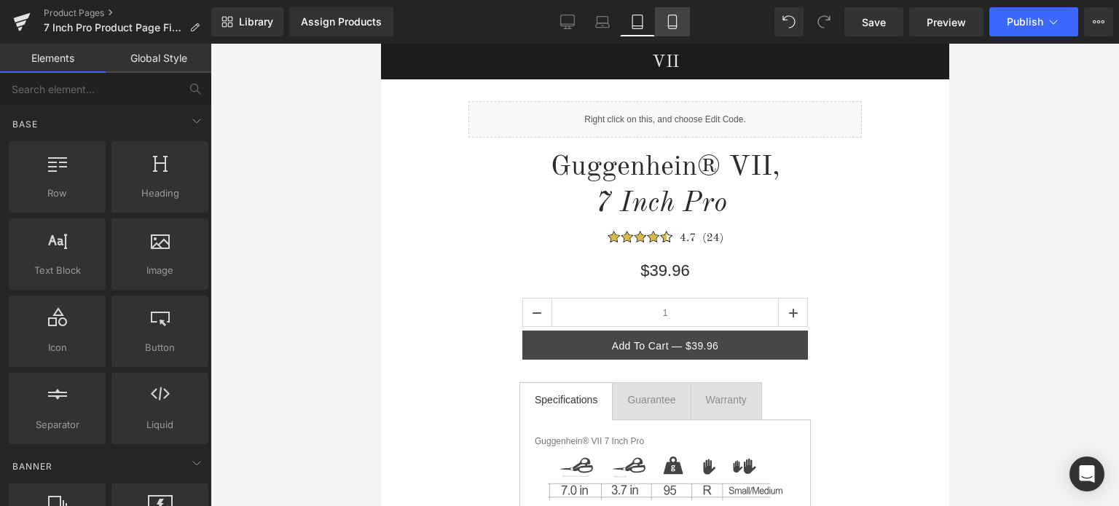
click at [675, 23] on icon at bounding box center [672, 22] width 15 height 15
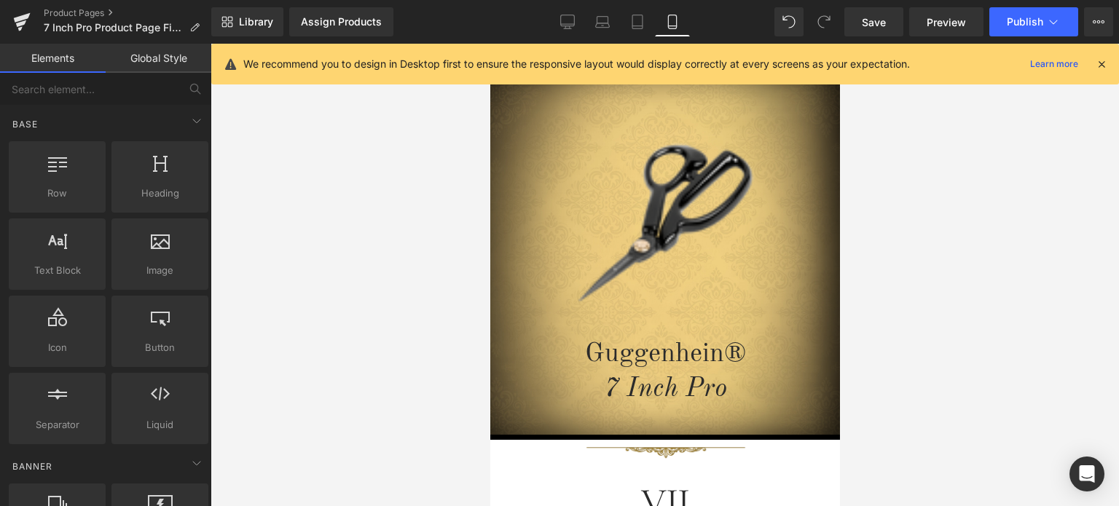
click at [1104, 60] on icon at bounding box center [1101, 64] width 13 height 13
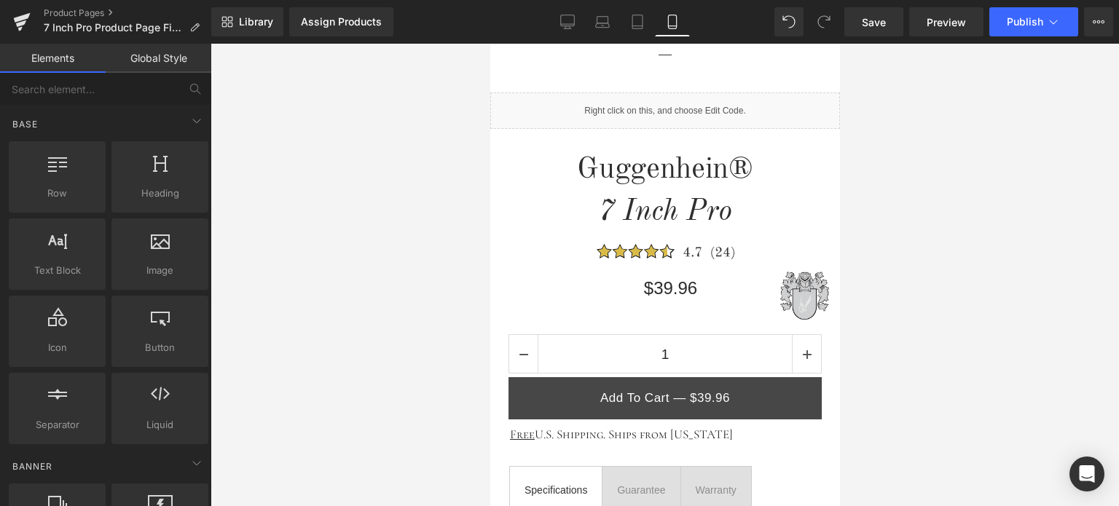
scroll to position [575, 0]
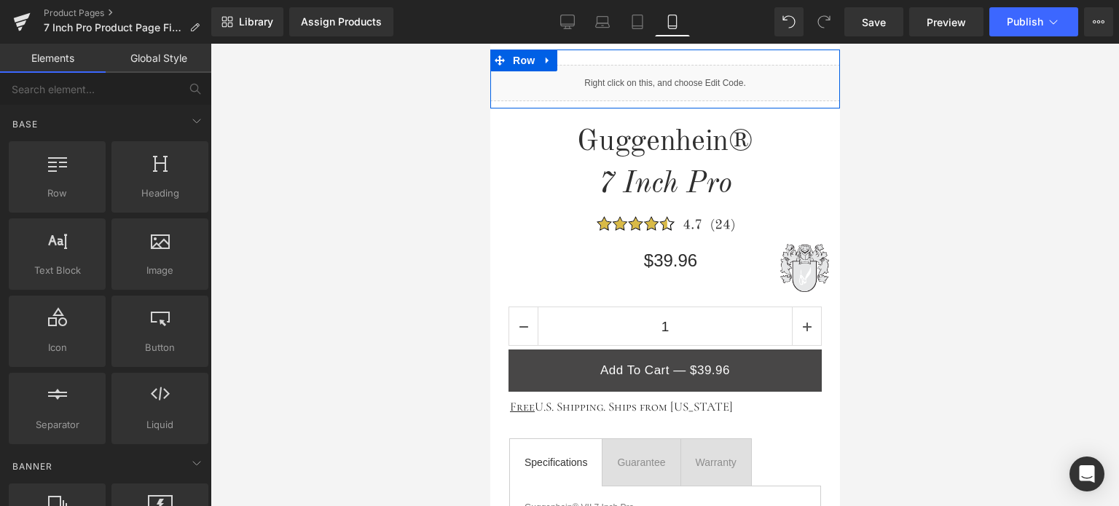
click at [677, 77] on div "Liquid" at bounding box center [665, 83] width 350 height 36
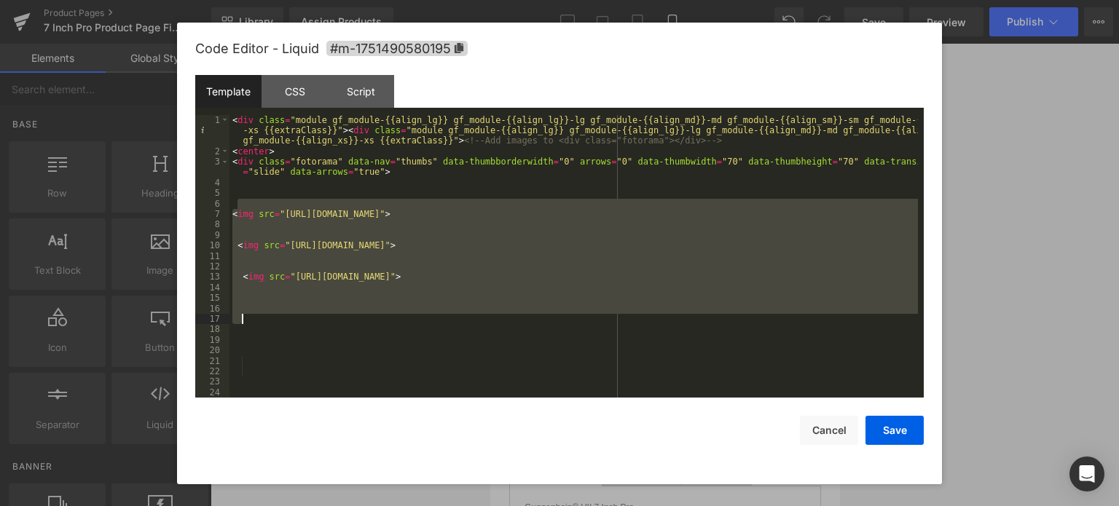
drag, startPoint x: 238, startPoint y: 203, endPoint x: 367, endPoint y: 319, distance: 173.9
click at [367, 319] on div "< div class = "module gf_module-{{align_lg}} gf_module-{{align_lg}}-lg gf_modul…" at bounding box center [574, 277] width 689 height 325
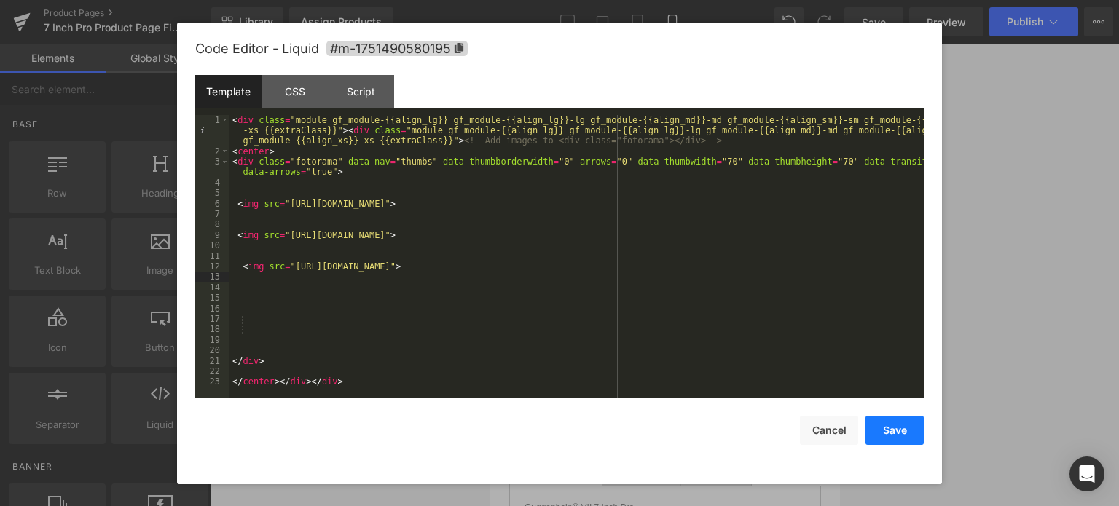
click at [892, 431] on button "Save" at bounding box center [895, 430] width 58 height 29
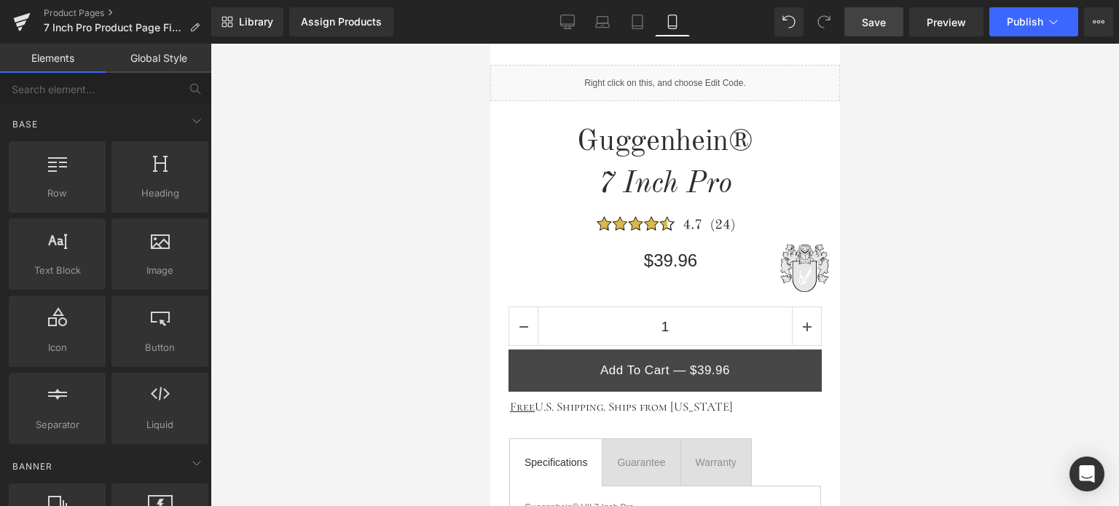
click at [879, 20] on span "Save" at bounding box center [874, 22] width 24 height 15
click at [877, 20] on span "Save" at bounding box center [874, 22] width 24 height 15
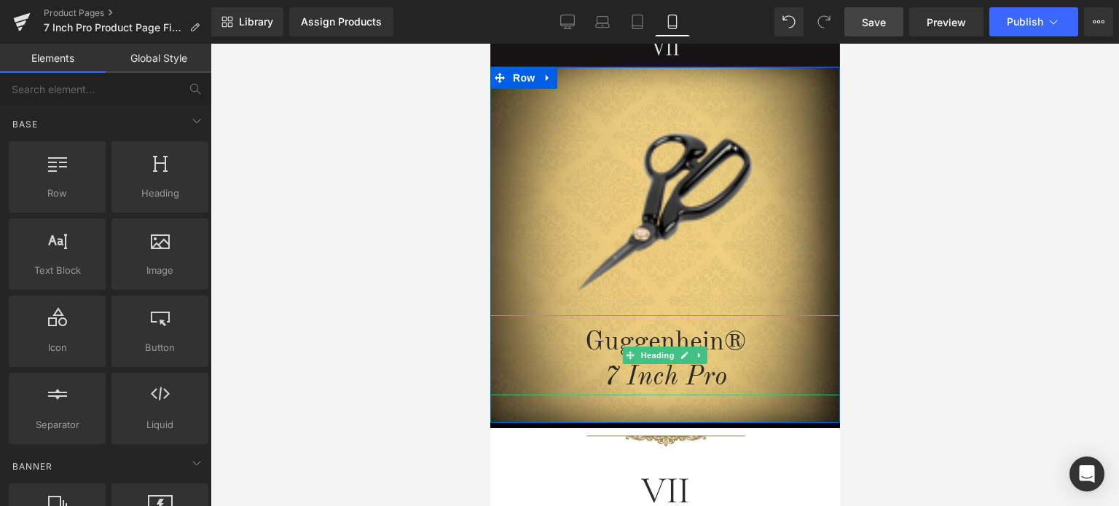
scroll to position [0, 0]
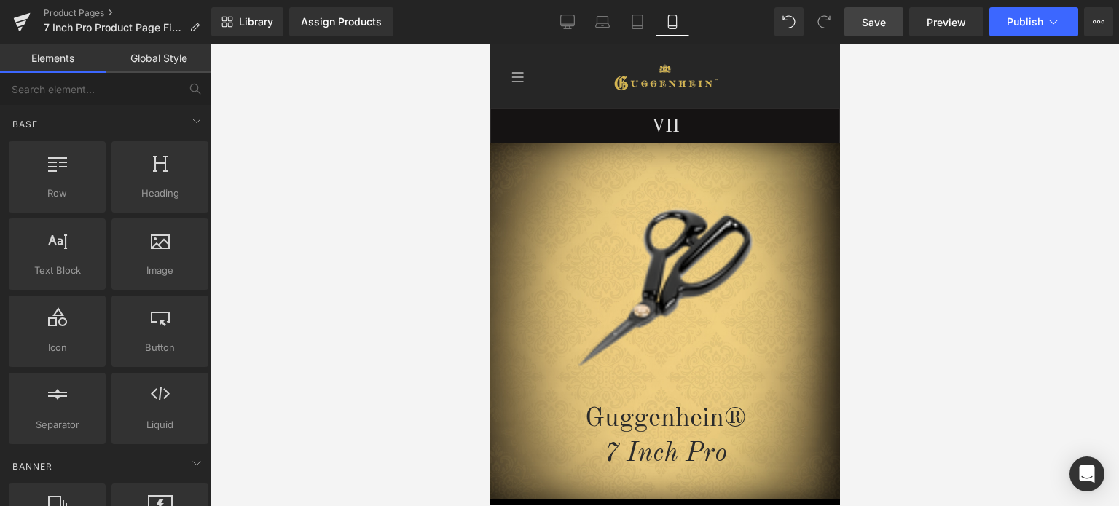
click at [871, 19] on span "Save" at bounding box center [874, 22] width 24 height 15
click at [883, 15] on span "Save" at bounding box center [874, 22] width 24 height 15
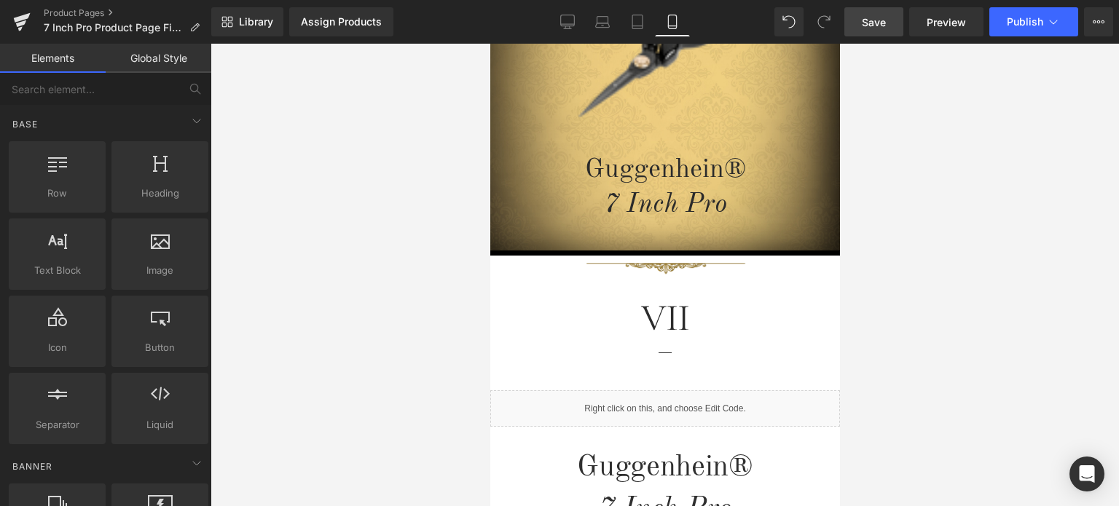
scroll to position [153, 0]
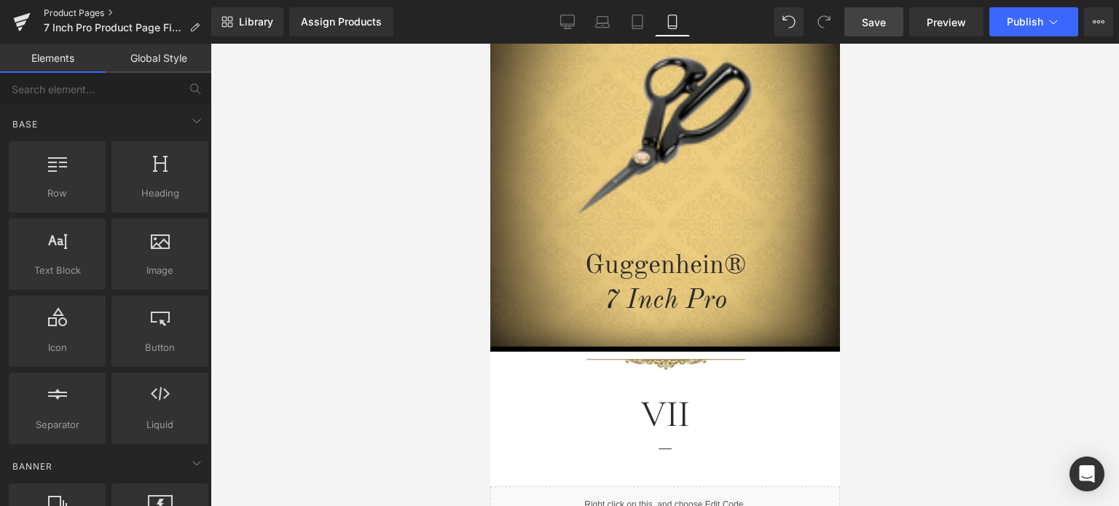
click at [86, 16] on link "Product Pages" at bounding box center [128, 13] width 168 height 12
